Goal: Transaction & Acquisition: Purchase product/service

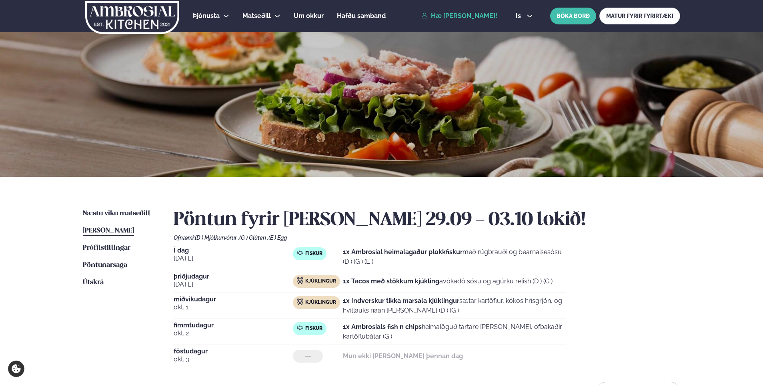
click at [112, 208] on div "Næstu [PERSON_NAME] matseðill Næsta vika [PERSON_NAME] matseðill [PERSON_NAME] …" at bounding box center [381, 306] width 645 height 259
click at [110, 212] on span "Næstu viku matseðill" at bounding box center [117, 213] width 68 height 7
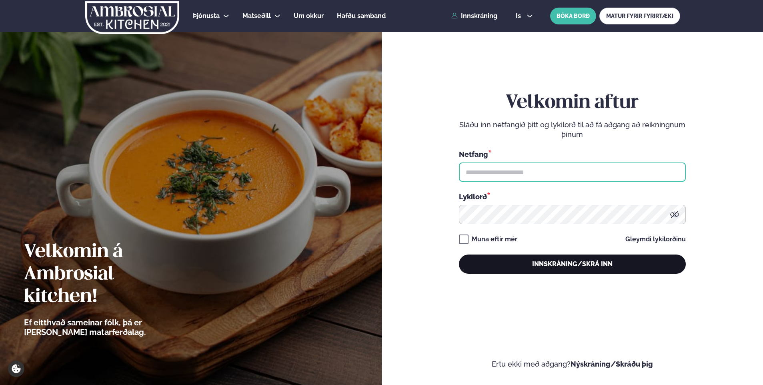
type input "**********"
click at [562, 269] on button "Innskráning/Skrá inn" at bounding box center [572, 263] width 227 height 19
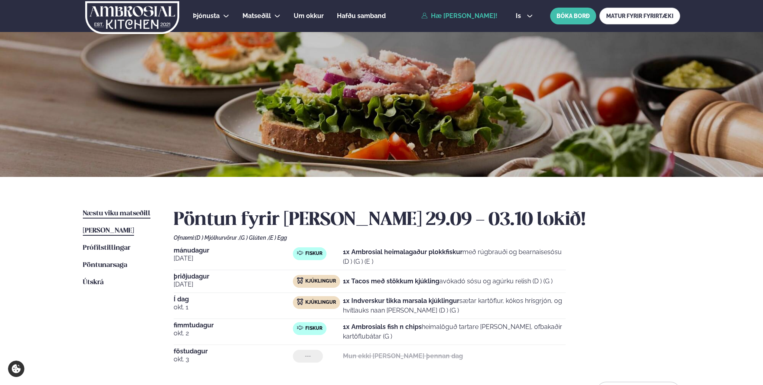
click at [108, 212] on span "Næstu viku matseðill" at bounding box center [117, 213] width 68 height 7
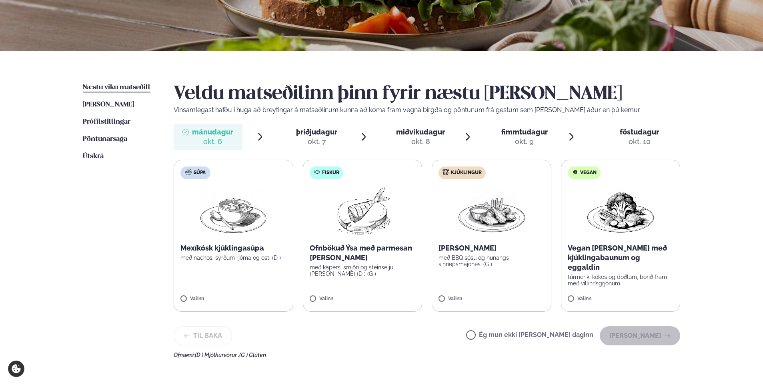
scroll to position [128, 0]
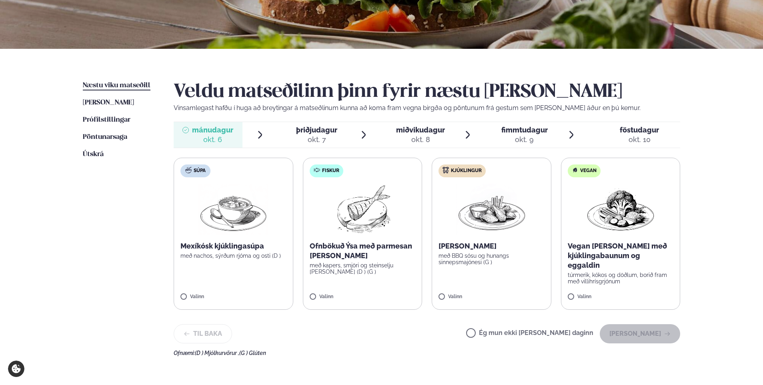
click at [380, 248] on p "Ofnbökuð Ýsa með parmesan [PERSON_NAME]" at bounding box center [363, 250] width 106 height 19
click at [661, 330] on button "[PERSON_NAME]" at bounding box center [639, 333] width 80 height 19
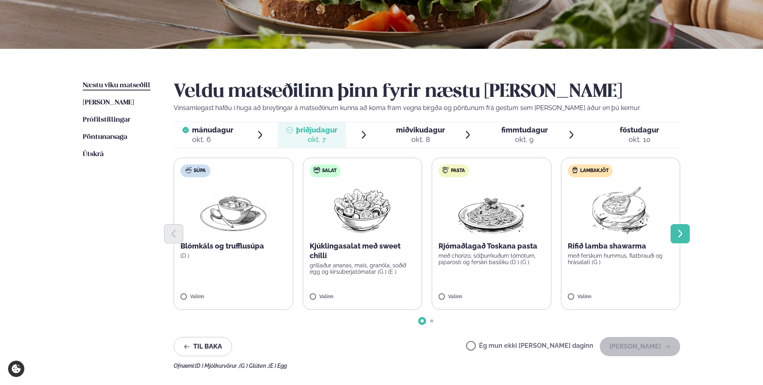
click at [683, 231] on icon "Next slide" at bounding box center [680, 234] width 10 height 10
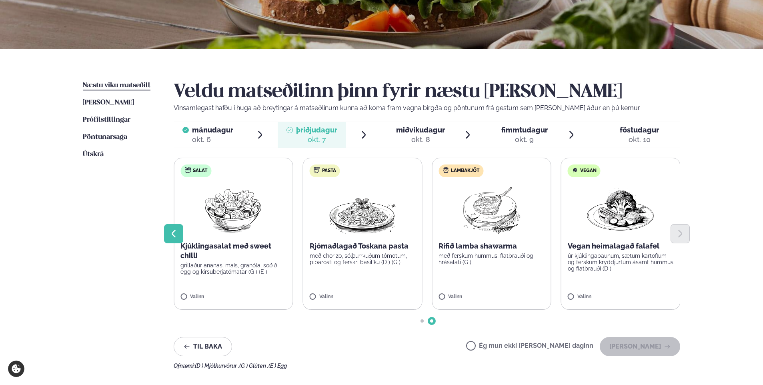
click at [171, 233] on icon "Previous slide" at bounding box center [174, 234] width 10 height 10
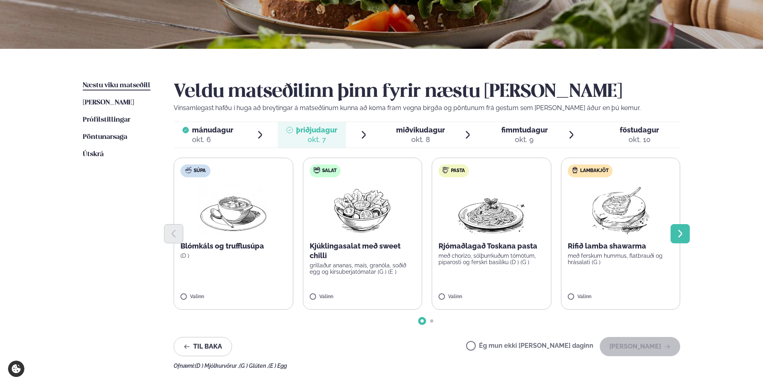
click at [682, 232] on icon "Next slide" at bounding box center [680, 234] width 10 height 10
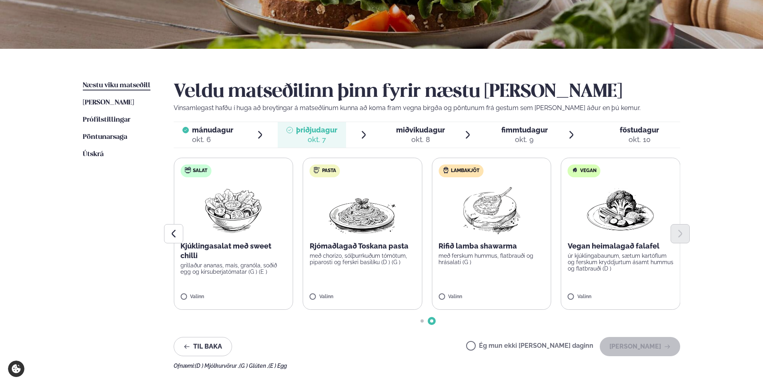
click at [499, 253] on p "með ferskum hummus, flatbrauði og hrásalati (G )" at bounding box center [491, 258] width 106 height 13
click at [630, 343] on button "[PERSON_NAME]" at bounding box center [639, 346] width 80 height 19
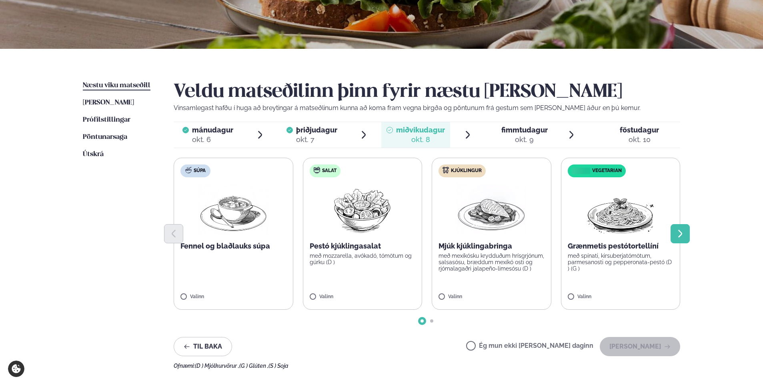
click at [675, 230] on icon "Next slide" at bounding box center [680, 234] width 10 height 10
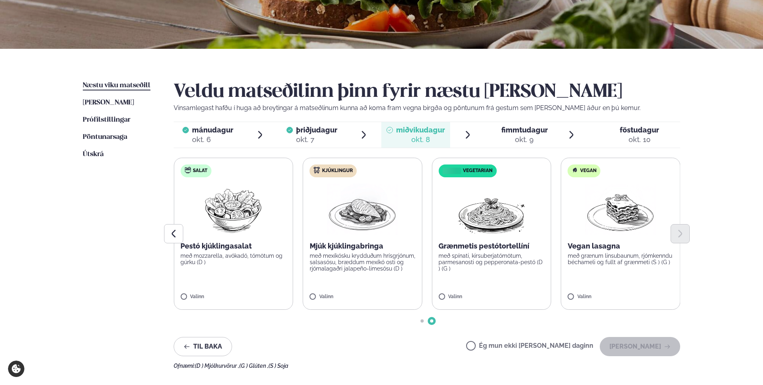
click at [361, 227] on div at bounding box center [427, 233] width 506 height 19
click at [629, 341] on button "[PERSON_NAME]" at bounding box center [639, 346] width 80 height 19
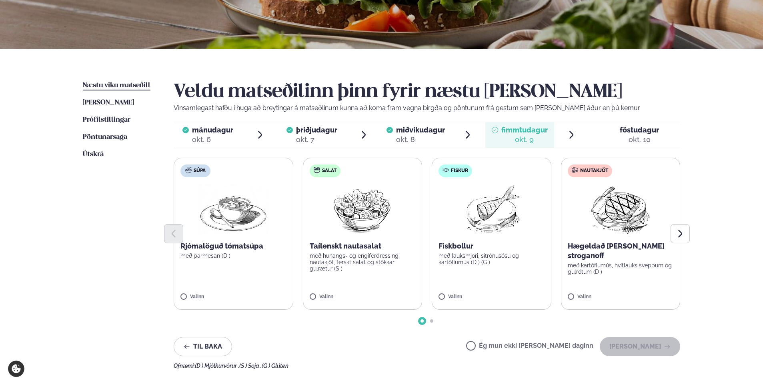
click at [479, 253] on p "með lauksmjöri, sítrónusósu og kartöflumús (D ) (G )" at bounding box center [491, 258] width 106 height 13
click at [639, 349] on button "[PERSON_NAME]" at bounding box center [639, 346] width 80 height 19
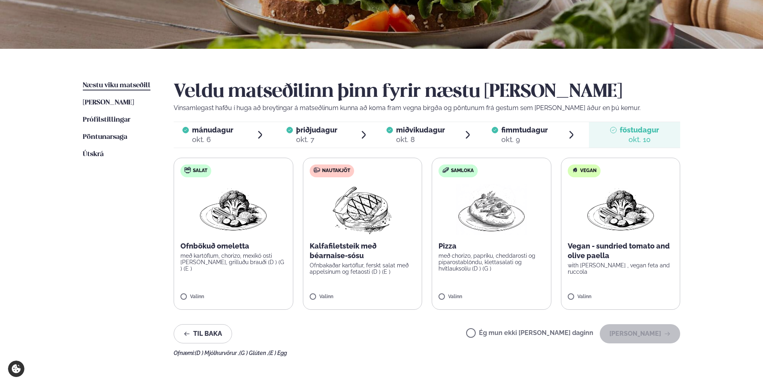
click at [360, 242] on p "Kalfafiletsteik með béarnaise-sósu" at bounding box center [363, 250] width 106 height 19
click at [651, 330] on button "[PERSON_NAME]" at bounding box center [639, 333] width 80 height 19
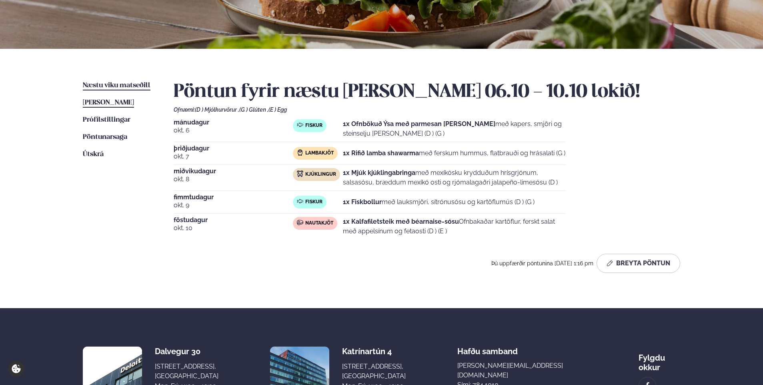
click at [116, 102] on span "[PERSON_NAME]" at bounding box center [108, 102] width 51 height 7
